Goal: Information Seeking & Learning: Understand process/instructions

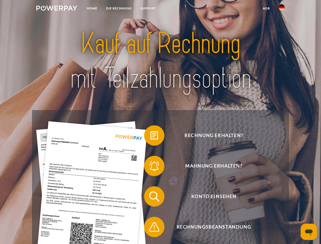
click at [57, 9] on img at bounding box center [56, 8] width 41 height 5
click at [281, 9] on img at bounding box center [281, 7] width 6 height 6
click at [266, 8] on link "agb" at bounding box center [266, 8] width 16 height 9
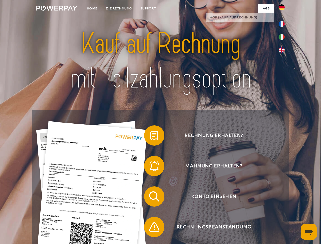
click at [150, 136] on span at bounding box center [146, 135] width 25 height 25
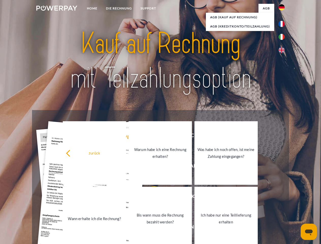
click at [150, 197] on link "Bis wann muss die Rechnung bezahlt werden?" at bounding box center [159, 218] width 63 height 63
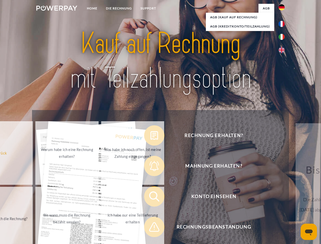
click at [150, 228] on span at bounding box center [146, 226] width 25 height 25
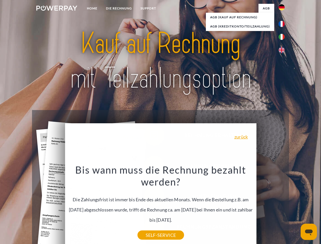
click at [308, 232] on icon "Messaging-Fenster öffnen" at bounding box center [309, 232] width 8 height 6
